Goal: Transaction & Acquisition: Book appointment/travel/reservation

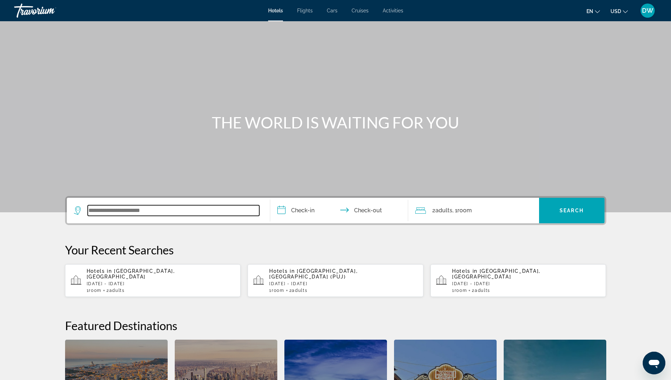
click at [160, 209] on input "Search widget" at bounding box center [174, 210] width 172 height 11
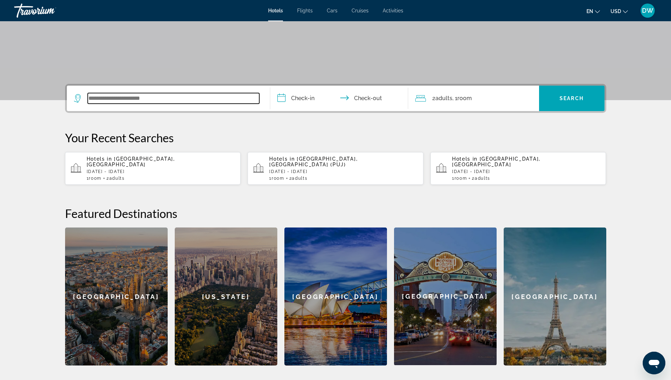
scroll to position [173, 0]
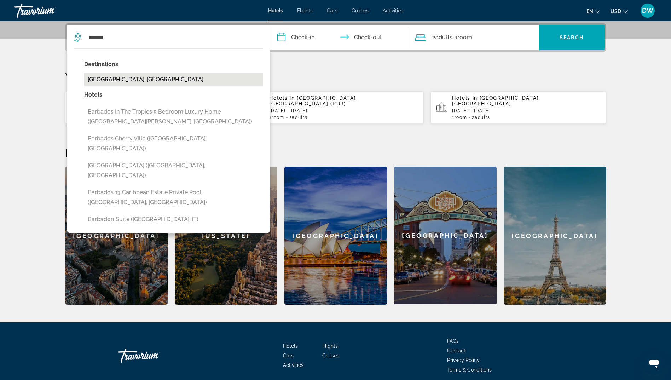
click at [128, 78] on button "[GEOGRAPHIC_DATA], [GEOGRAPHIC_DATA]" at bounding box center [173, 79] width 179 height 13
type input "**********"
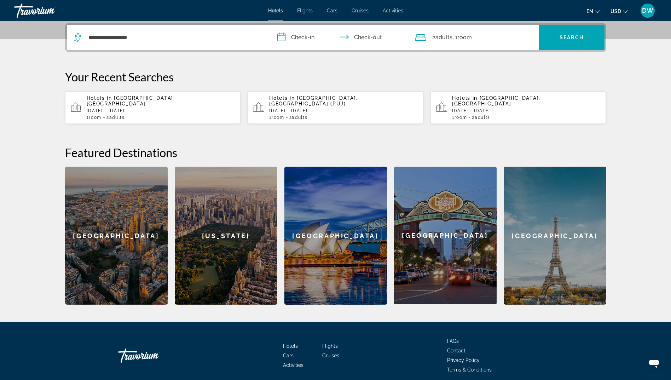
click at [326, 44] on input "**********" at bounding box center [340, 39] width 141 height 28
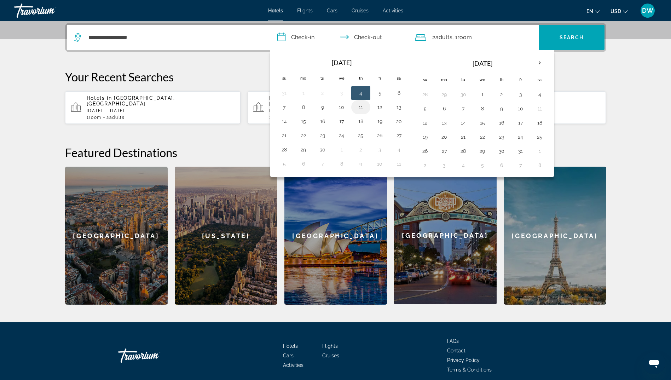
click at [363, 105] on button "11" at bounding box center [360, 107] width 11 height 10
click at [327, 124] on button "16" at bounding box center [322, 121] width 11 height 10
click at [327, 124] on div "**********" at bounding box center [336, 164] width 570 height 282
type input "**********"
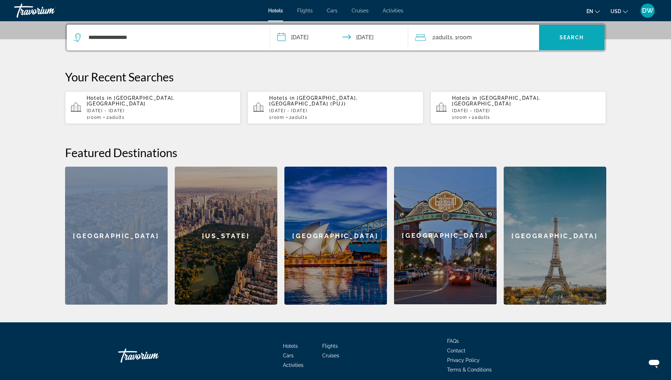
click at [580, 40] on span "Search" at bounding box center [572, 38] width 24 height 6
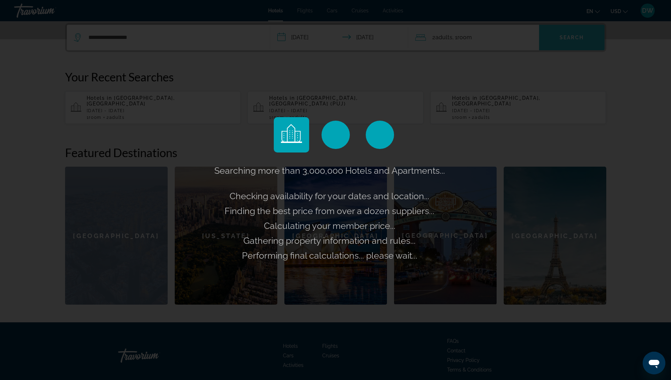
click at [580, 40] on div "Searching more than 3,000,000 Hotels and Apartments... Checking availability fo…" at bounding box center [335, 190] width 671 height 380
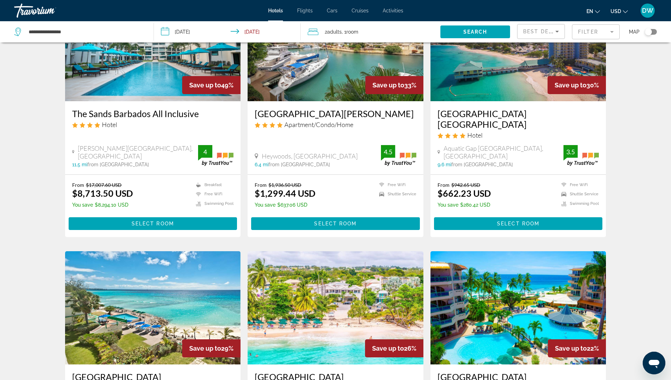
scroll to position [78, 0]
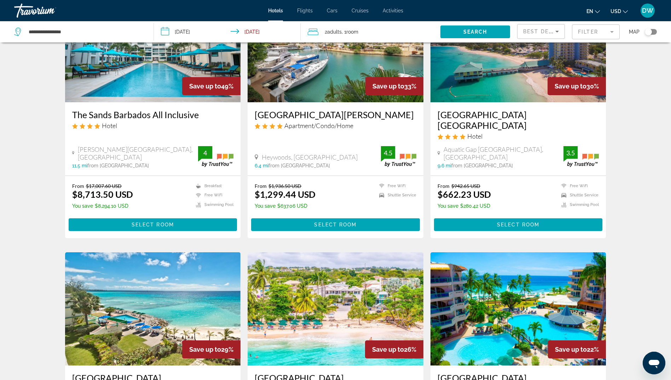
drag, startPoint x: 650, startPoint y: 32, endPoint x: 662, endPoint y: 30, distance: 11.7
click at [662, 30] on app-hotels-search-filters "Best Deals Filter Map" at bounding box center [594, 31] width 154 height 21
drag, startPoint x: 654, startPoint y: 34, endPoint x: 658, endPoint y: 34, distance: 3.9
click at [658, 34] on app-hotels-search-filters "Best Deals Filter Map" at bounding box center [594, 31] width 154 height 21
click at [651, 33] on div "Toggle map" at bounding box center [648, 31] width 7 height 7
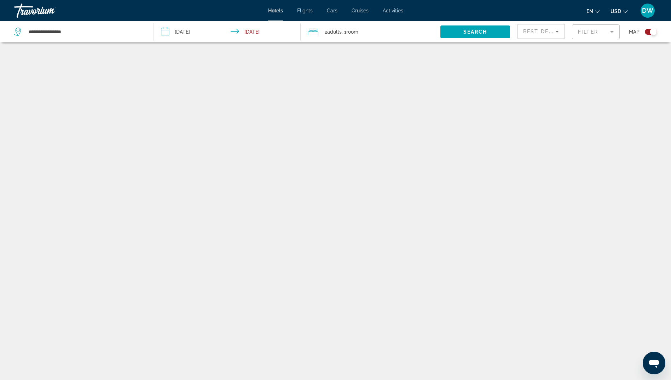
scroll to position [42, 0]
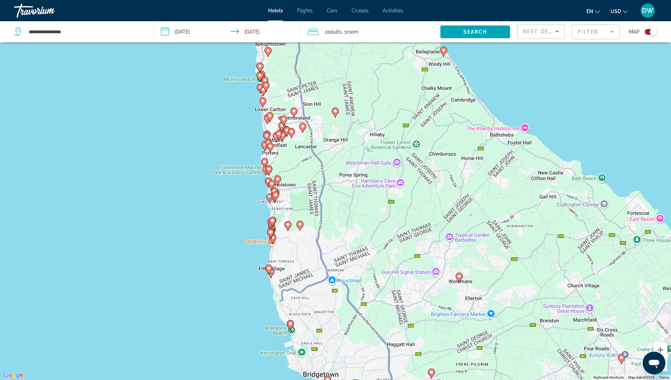
drag, startPoint x: 290, startPoint y: 182, endPoint x: 347, endPoint y: 273, distance: 106.6
click at [347, 273] on div "To activate drag with keyboard, press Alt + Enter. Once in keyboard drag state,…" at bounding box center [335, 190] width 671 height 380
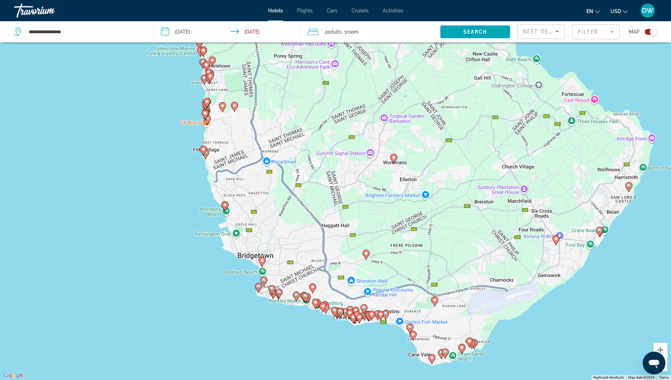
drag, startPoint x: 373, startPoint y: 257, endPoint x: 308, endPoint y: 138, distance: 136.4
click at [308, 138] on div "To activate drag with keyboard, press Alt + Enter. Once in keyboard drag state,…" at bounding box center [335, 190] width 671 height 380
click at [649, 32] on div "Toggle map" at bounding box center [651, 32] width 12 height 6
click at [650, 32] on div "Toggle map" at bounding box center [653, 31] width 7 height 7
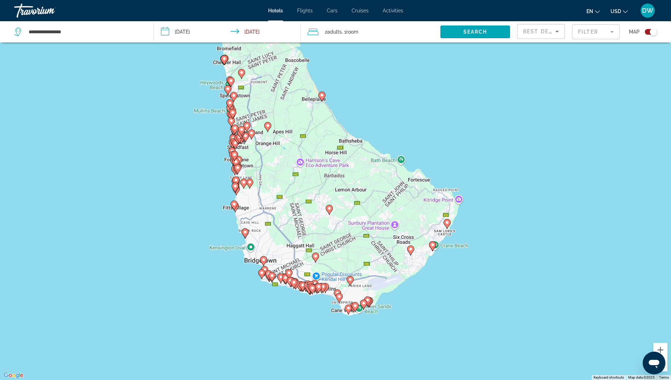
click at [648, 32] on div "Toggle map" at bounding box center [651, 32] width 12 height 6
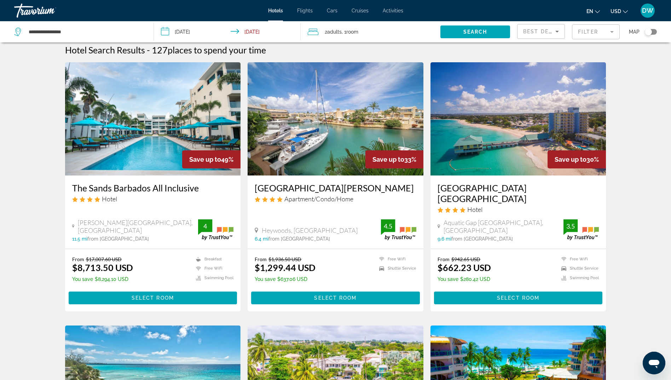
scroll to position [0, 0]
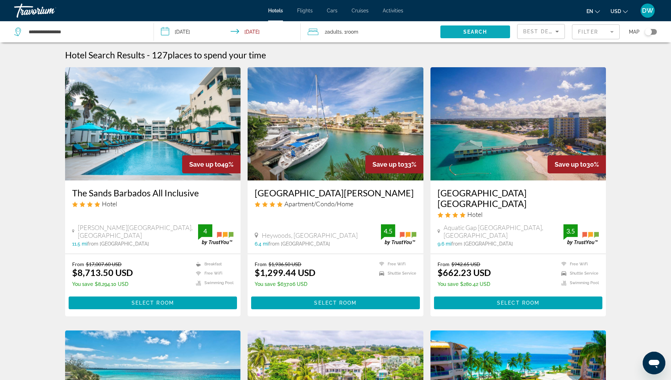
click at [490, 33] on span "Search widget" at bounding box center [476, 31] width 70 height 17
click at [590, 34] on mat-form-field "Filter" at bounding box center [596, 31] width 48 height 15
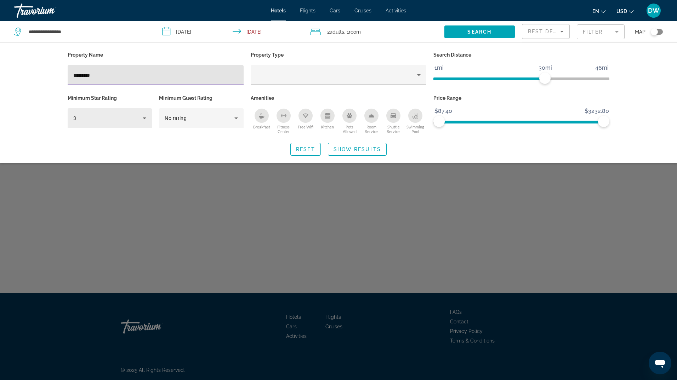
type input "*********"
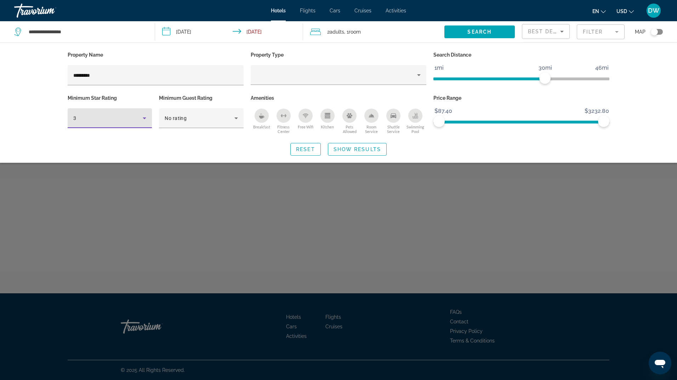
click at [148, 119] on icon "Hotel Filters" at bounding box center [144, 118] width 8 height 8
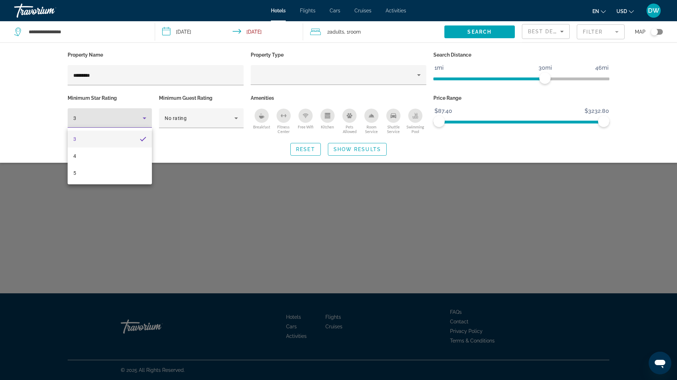
click at [211, 127] on div at bounding box center [338, 190] width 677 height 380
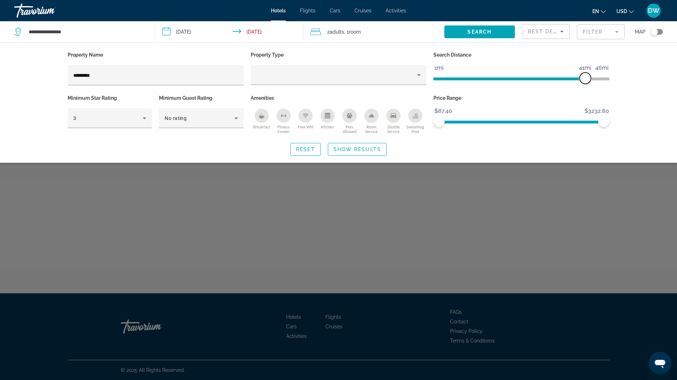
drag, startPoint x: 546, startPoint y: 81, endPoint x: 586, endPoint y: 82, distance: 39.3
click at [586, 82] on span "ngx-slider" at bounding box center [584, 78] width 11 height 11
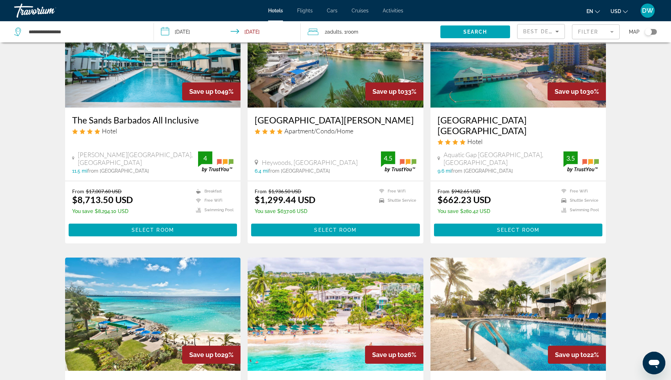
scroll to position [106, 0]
